Goal: Use online tool/utility: Utilize a website feature to perform a specific function

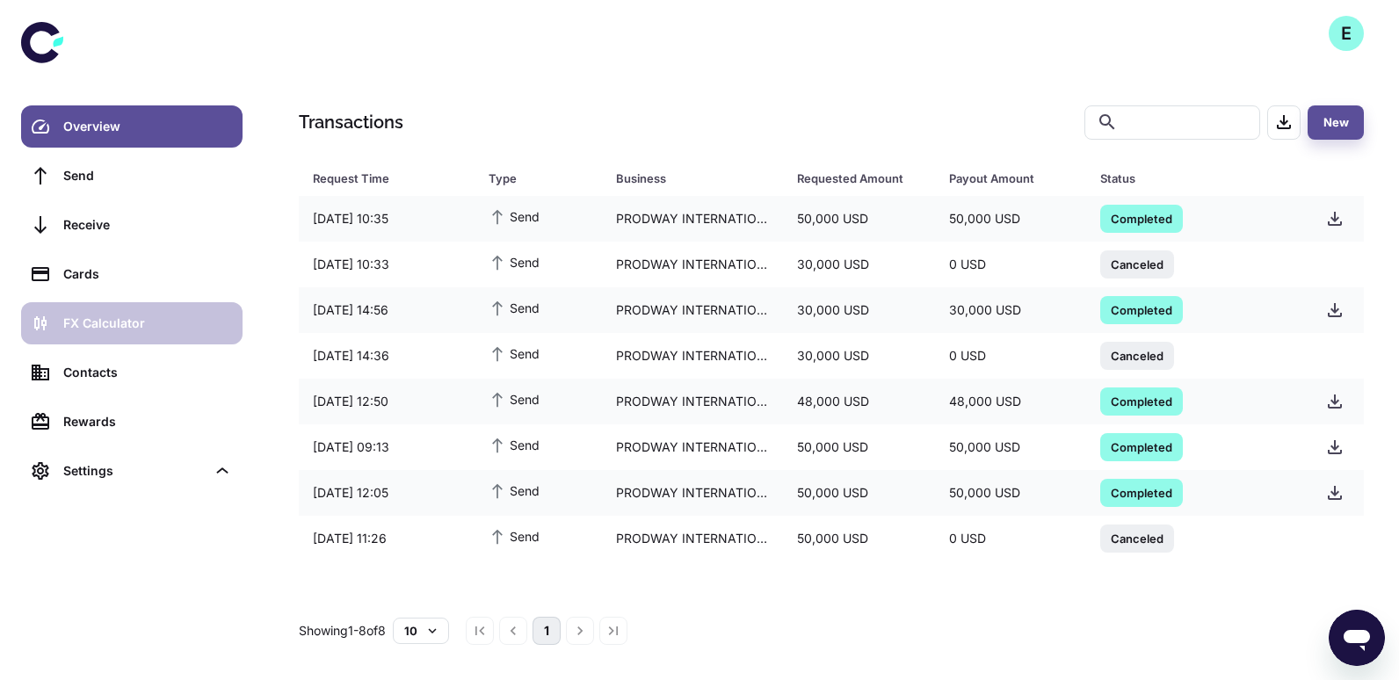
click at [156, 329] on div "FX Calculator" at bounding box center [147, 323] width 169 height 19
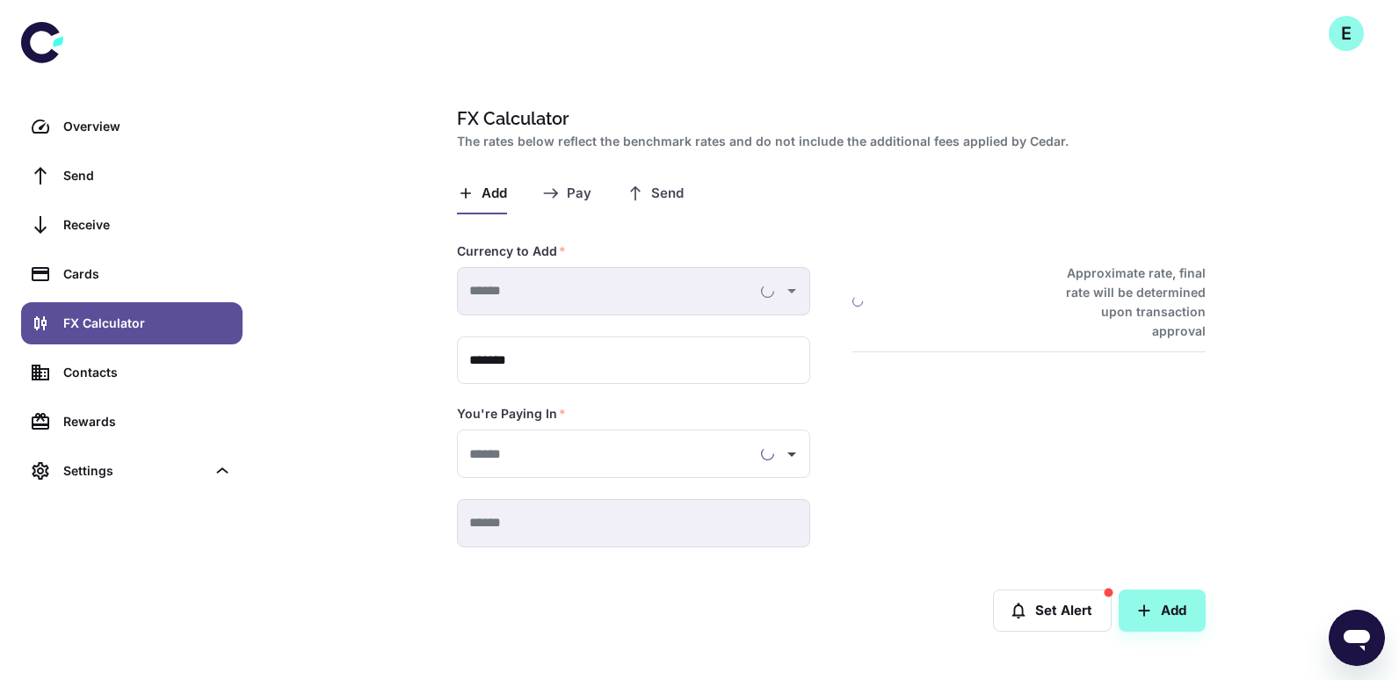
type input "**********"
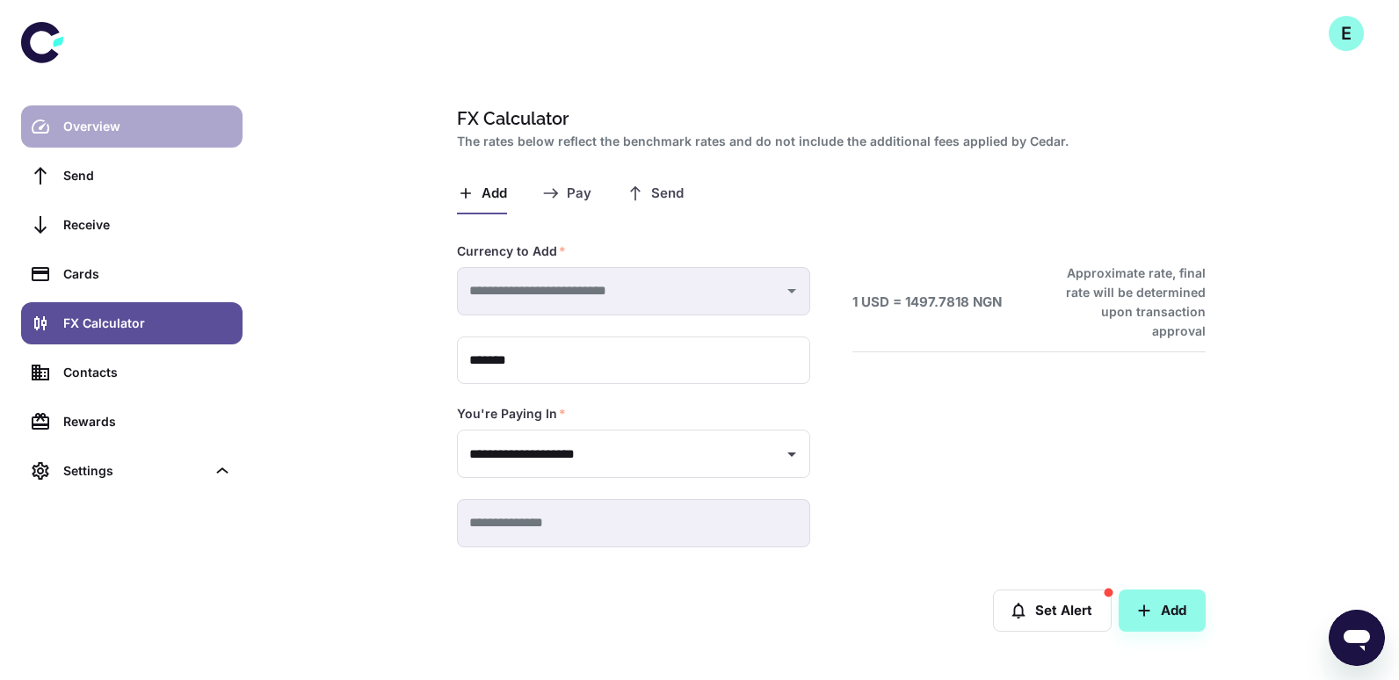
drag, startPoint x: 98, startPoint y: 119, endPoint x: 106, endPoint y: 123, distance: 9.0
click at [99, 120] on div "Overview" at bounding box center [147, 126] width 169 height 19
